Goal: Navigation & Orientation: Find specific page/section

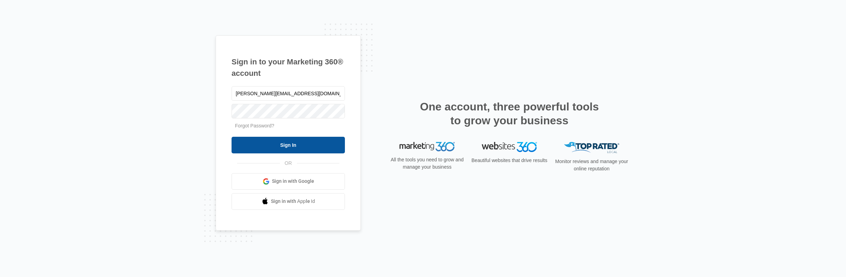
type input "[PERSON_NAME][EMAIL_ADDRESS][DOMAIN_NAME]"
click at [268, 143] on input "Sign In" at bounding box center [288, 145] width 113 height 17
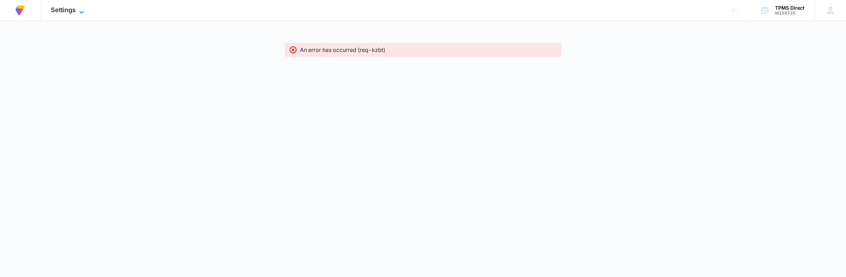
click at [62, 7] on span "Settings" at bounding box center [63, 9] width 25 height 7
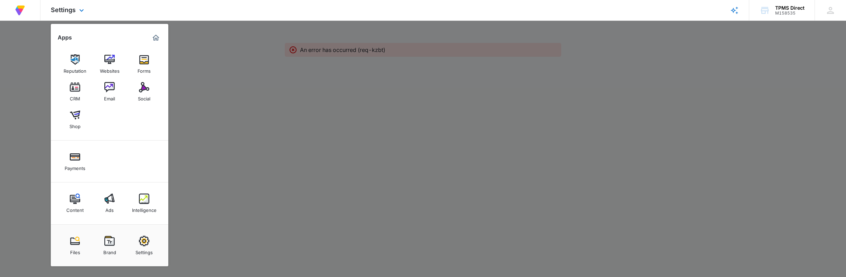
click at [21, 9] on img at bounding box center [20, 10] width 12 height 12
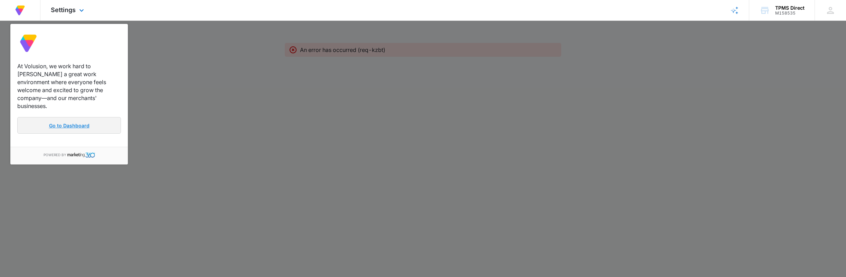
click at [52, 117] on link "Go to Dashboard" at bounding box center [69, 125] width 104 height 17
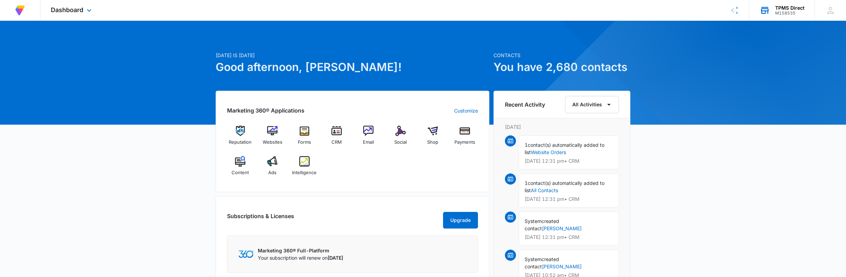
click at [769, 12] on icon at bounding box center [765, 11] width 8 height 6
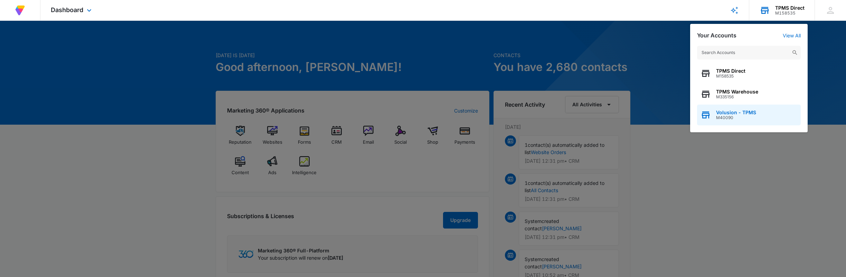
click at [736, 112] on span "Volusion - TPMS" at bounding box center [736, 113] width 40 height 6
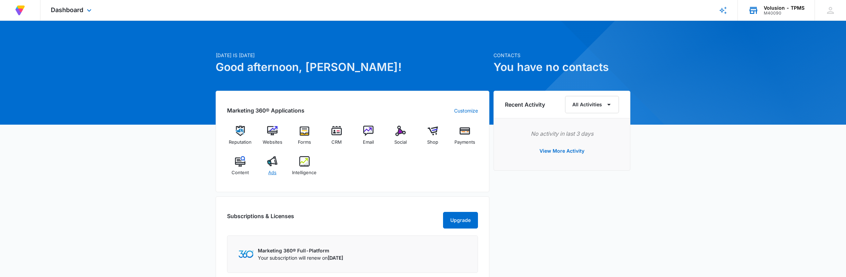
click at [274, 162] on img at bounding box center [272, 161] width 10 height 10
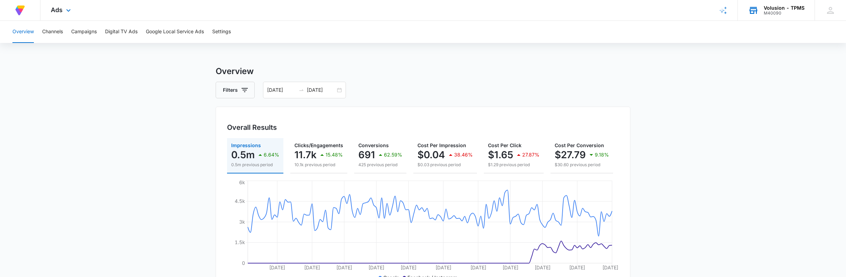
click at [62, 14] on div "Ads Apps Reputation Websites Forms CRM Email Social Shop Payments Content Ads I…" at bounding box center [61, 10] width 43 height 20
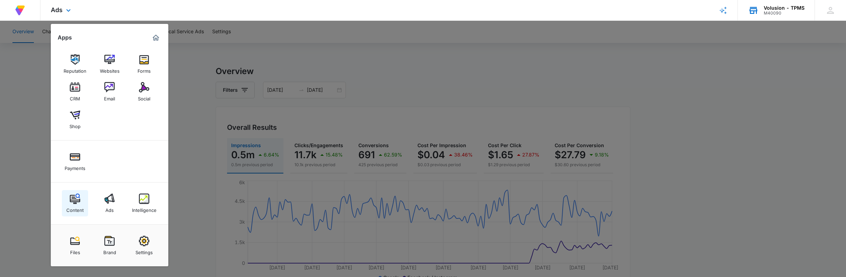
click at [72, 197] on img at bounding box center [75, 198] width 10 height 10
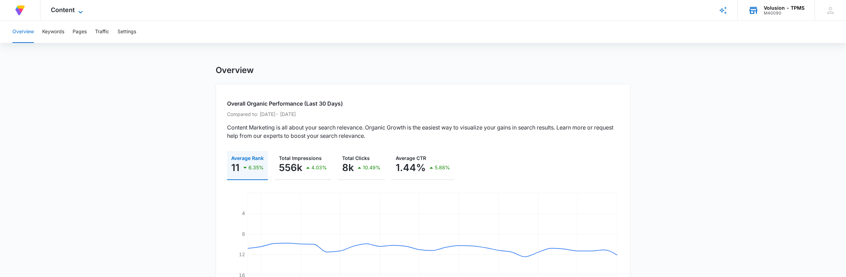
click at [65, 12] on span "Content" at bounding box center [63, 9] width 24 height 7
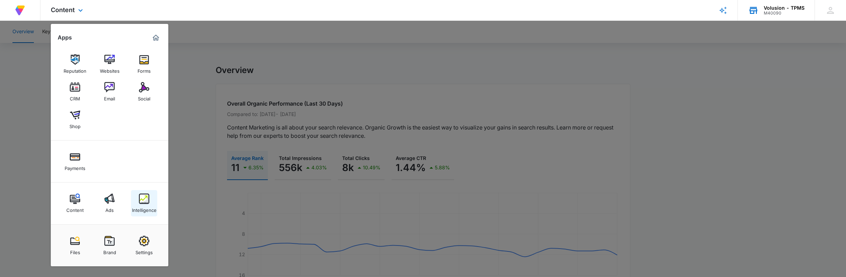
click at [145, 202] on img at bounding box center [144, 198] width 10 height 10
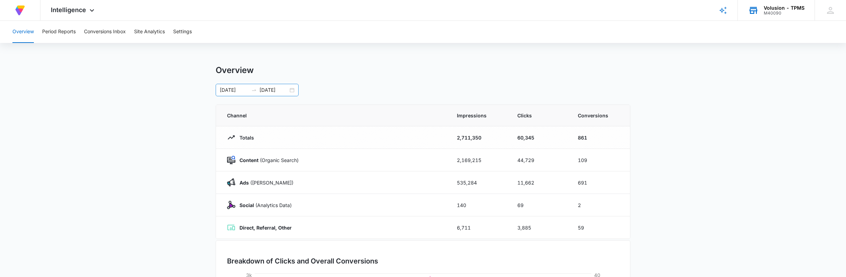
click at [274, 89] on input "05/17/2025" at bounding box center [274, 90] width 29 height 8
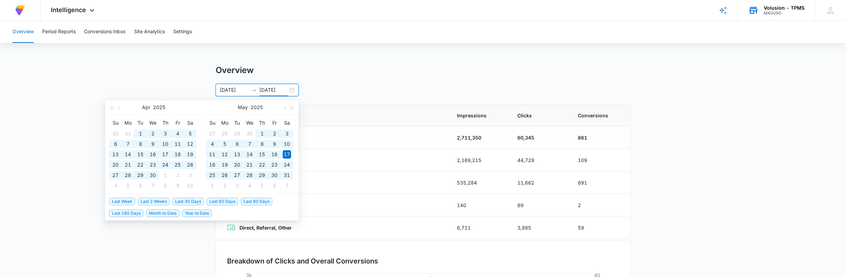
click at [200, 210] on span "Year to Date" at bounding box center [197, 213] width 30 height 8
type input "09/09/2025"
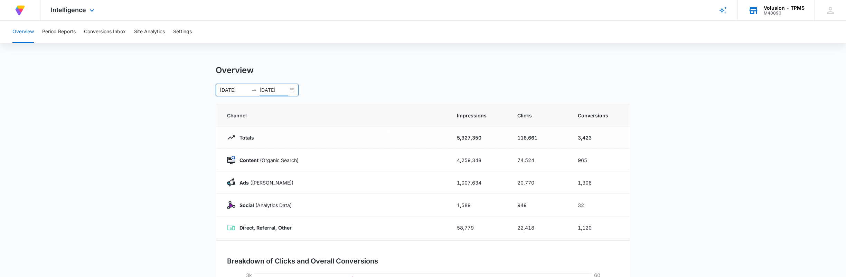
click at [20, 9] on img at bounding box center [20, 10] width 12 height 12
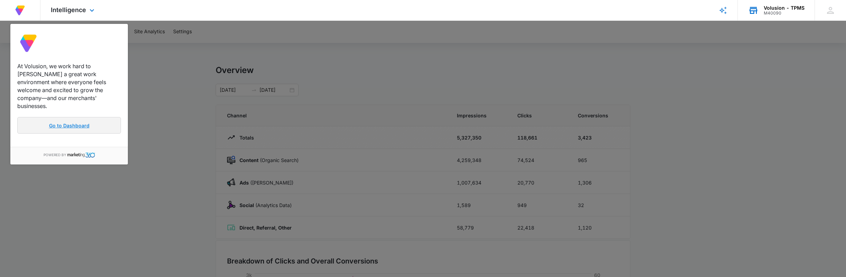
click at [65, 118] on link "Go to Dashboard" at bounding box center [69, 125] width 104 height 17
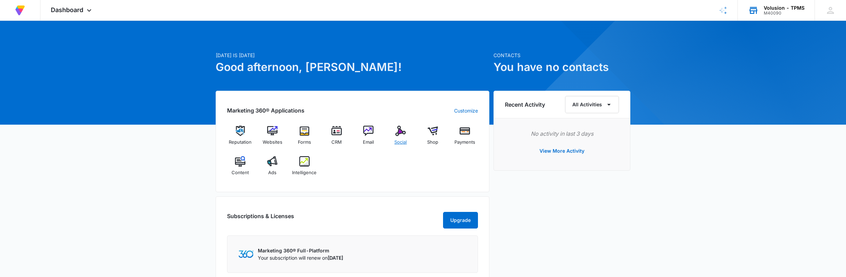
click at [401, 137] on div "Social" at bounding box center [401, 138] width 27 height 25
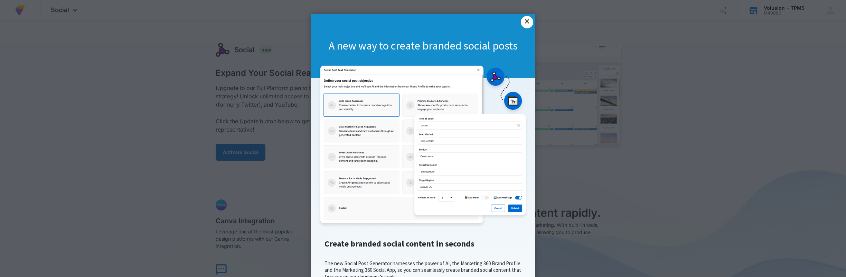
click at [528, 21] on link "×" at bounding box center [527, 22] width 12 height 12
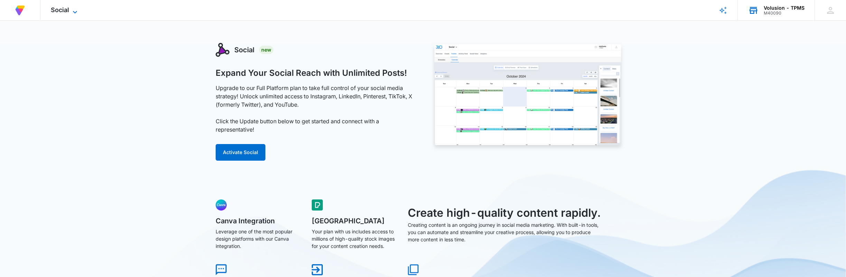
click at [73, 14] on icon at bounding box center [75, 12] width 8 height 8
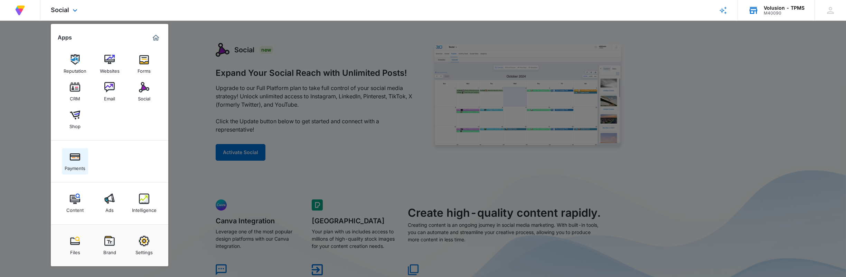
click at [72, 160] on img at bounding box center [75, 156] width 10 height 10
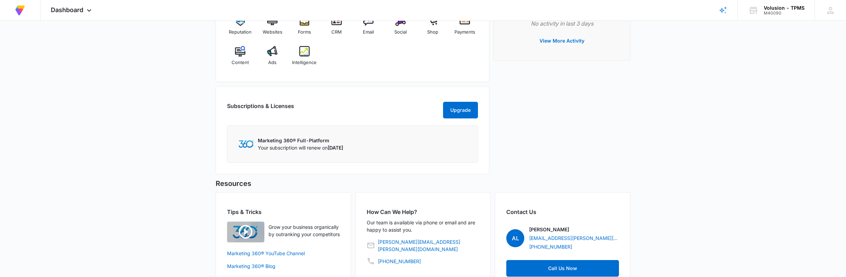
scroll to position [139, 0]
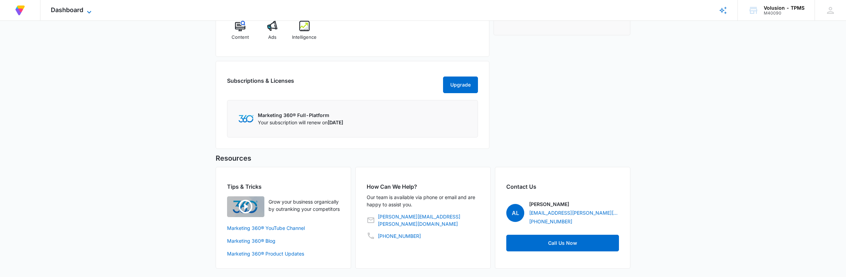
click at [78, 12] on span "Dashboard" at bounding box center [67, 9] width 32 height 7
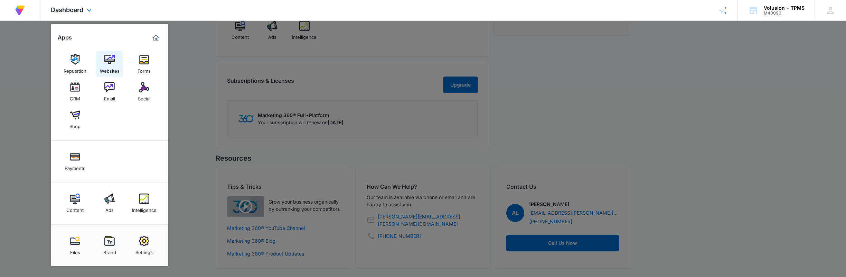
click at [109, 65] on div "Websites" at bounding box center [110, 69] width 20 height 9
